Goal: Task Accomplishment & Management: Use online tool/utility

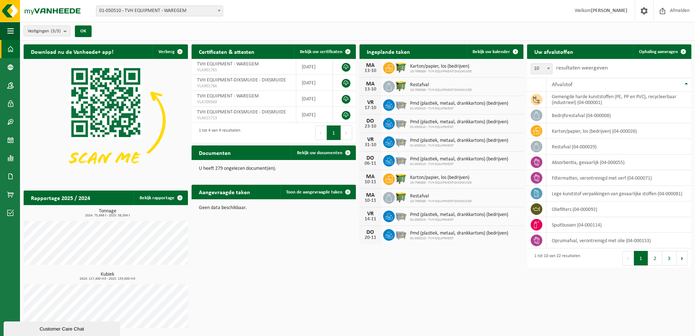
click at [605, 288] on div "Download nu de Vanheede+ app! Verberg Certificaten & attesten Bekijk uw certifi…" at bounding box center [358, 188] width 672 height 295
click at [574, 308] on div "Download nu de Vanheede+ app! Verberg Certificaten & attesten Bekijk uw certifi…" at bounding box center [358, 188] width 672 height 295
click at [664, 54] on span "Ophaling aanvragen" at bounding box center [658, 51] width 39 height 5
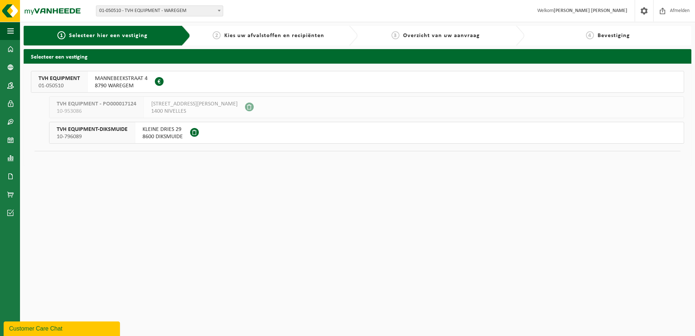
click at [105, 81] on span "MANNEBEEKSTRAAT 4" at bounding box center [121, 78] width 53 height 7
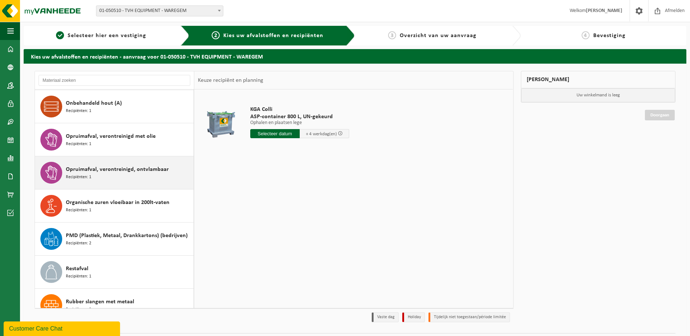
scroll to position [364, 0]
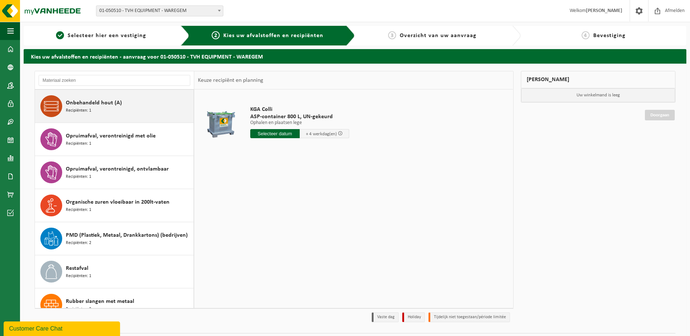
click at [98, 112] on div "Onbehandeld hout (A) Recipiënten: 1" at bounding box center [129, 106] width 126 height 22
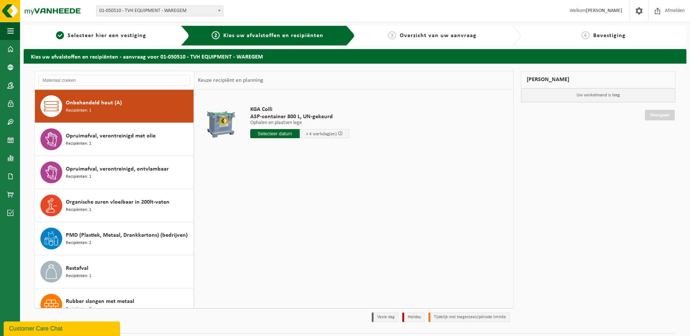
scroll to position [364, 0]
click at [277, 134] on input "text" at bounding box center [274, 133] width 49 height 9
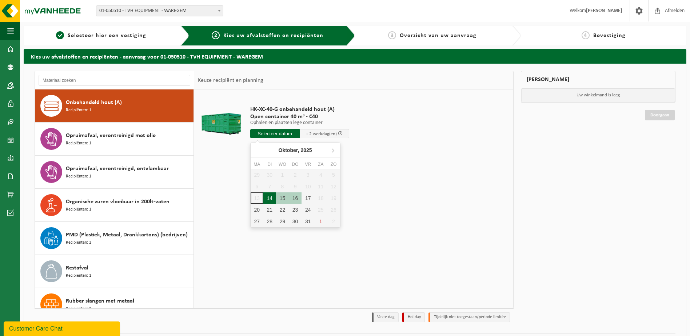
click at [265, 197] on div "14" at bounding box center [269, 198] width 13 height 12
type input "Van 2025-10-14"
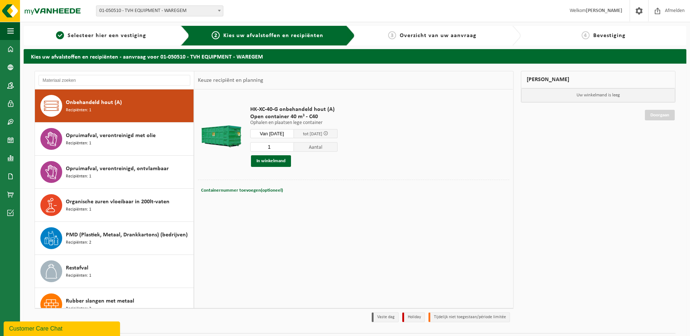
click at [388, 216] on div "HK-XC-40-G onbehandeld hout (A) Open container 40 m³ - C40 Ophalen en plaatsen …" at bounding box center [353, 198] width 319 height 218
click at [431, 277] on div "HK-XC-40-G onbehandeld hout (A) Open container 40 m³ - C40 Ophalen en plaatsen …" at bounding box center [353, 198] width 319 height 218
click at [264, 161] on button "In winkelmand" at bounding box center [271, 161] width 40 height 12
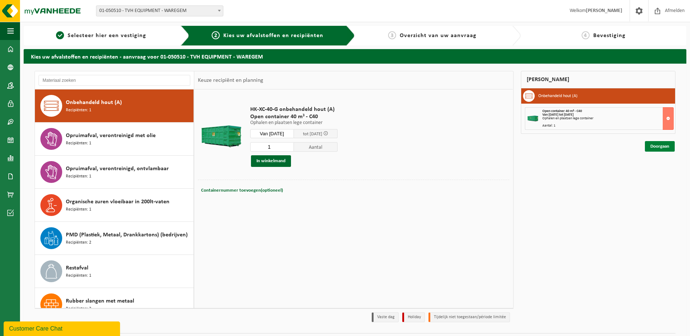
click at [662, 148] on link "Doorgaan" at bounding box center [660, 146] width 30 height 11
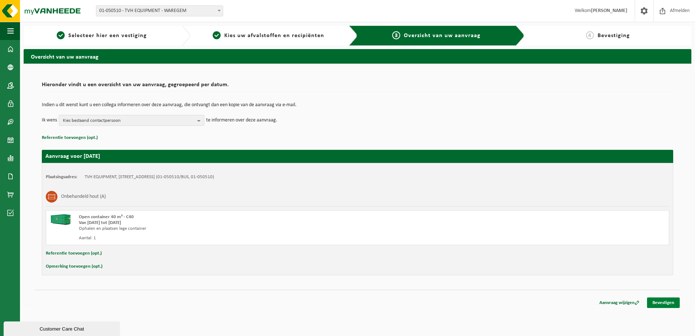
click at [661, 306] on link "Bevestigen" at bounding box center [663, 303] width 33 height 11
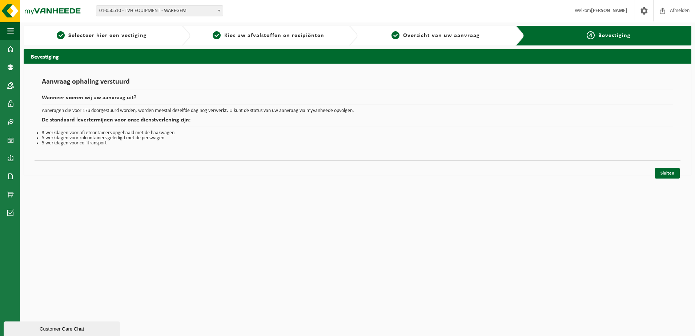
click at [274, 213] on html "Vestiging: 01-050510 - TVH EQUIPMENT - WAREGEM 10-953086 - TVH EQUIPMENT - PO00…" at bounding box center [347, 168] width 695 height 336
click at [667, 173] on link "Sluiten" at bounding box center [667, 173] width 25 height 11
